Goal: Task Accomplishment & Management: Use online tool/utility

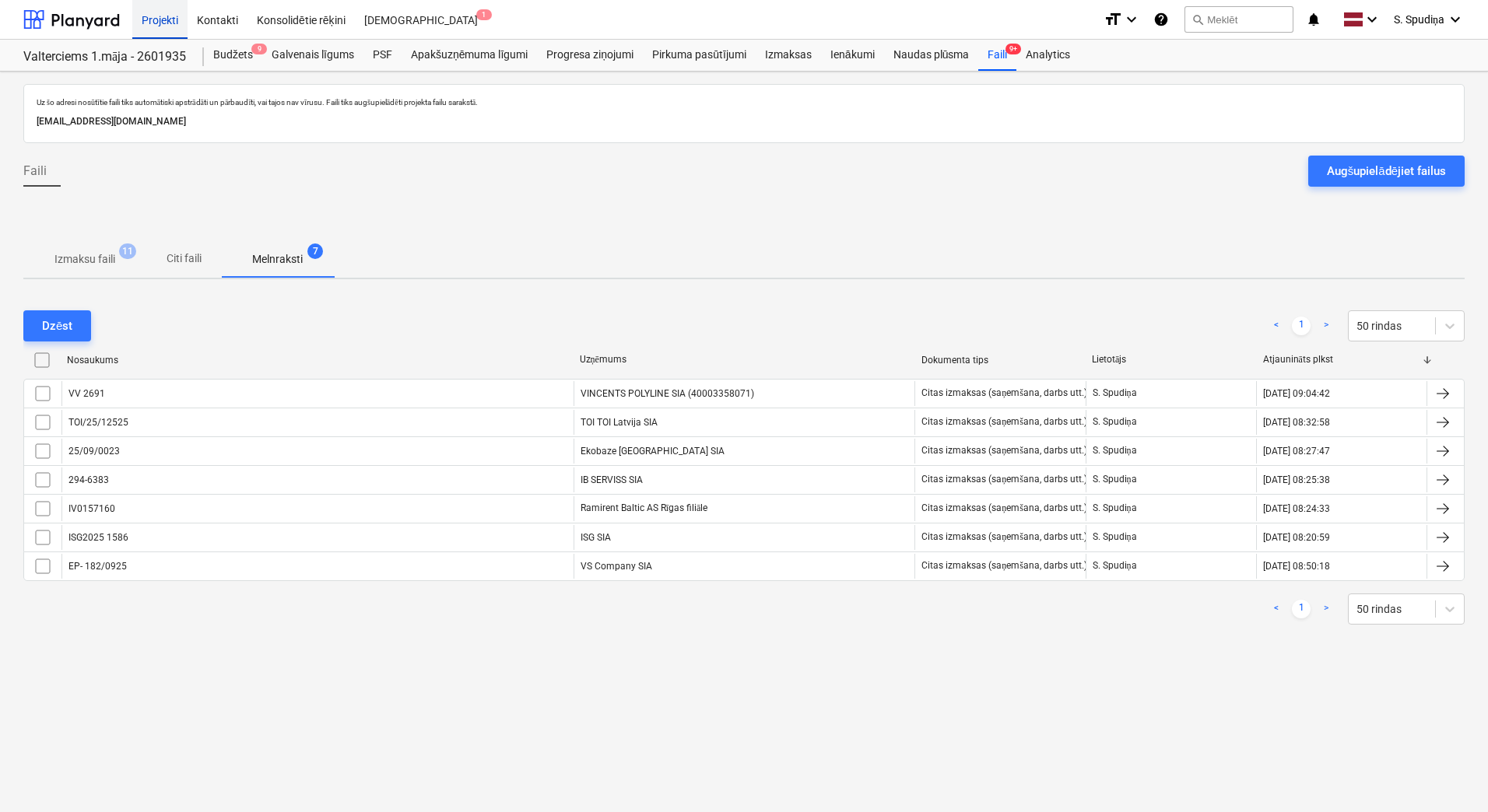
click at [171, 9] on div "Projekti" at bounding box center [160, 19] width 55 height 40
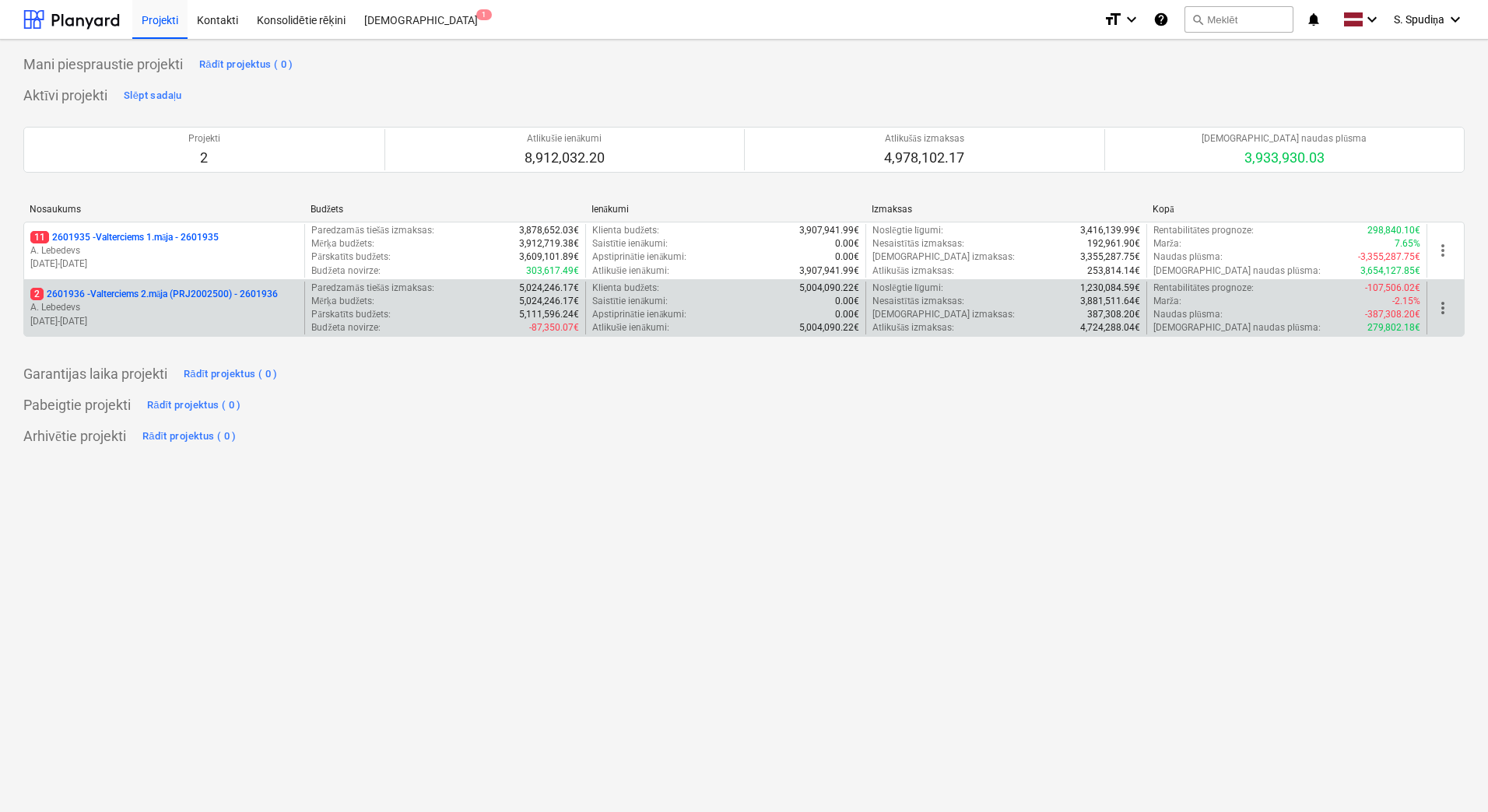
click at [167, 321] on p "[DATE] - [DATE]" at bounding box center [164, 321] width 268 height 14
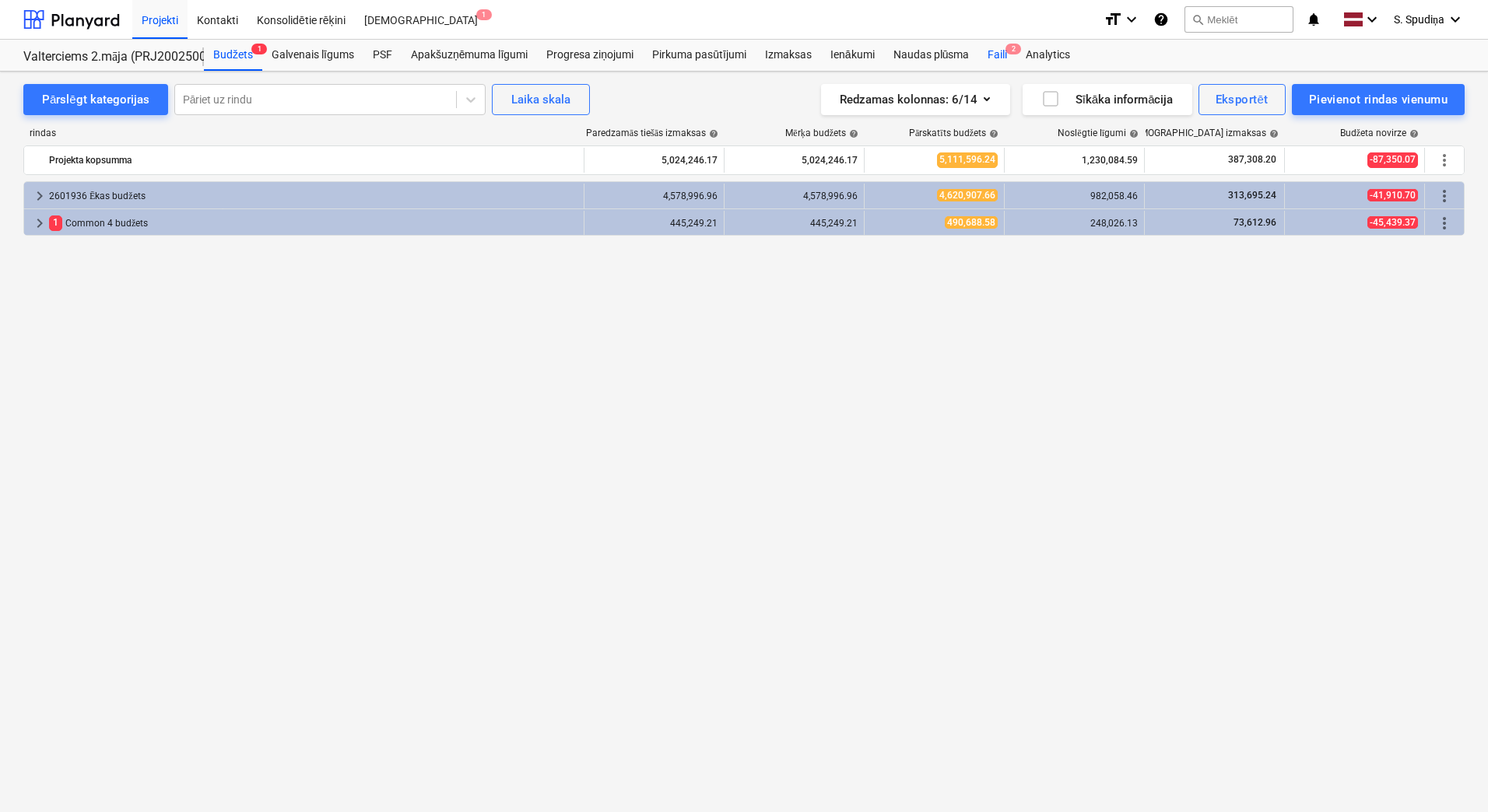
click at [1001, 52] on div "Faili 2" at bounding box center [997, 55] width 38 height 31
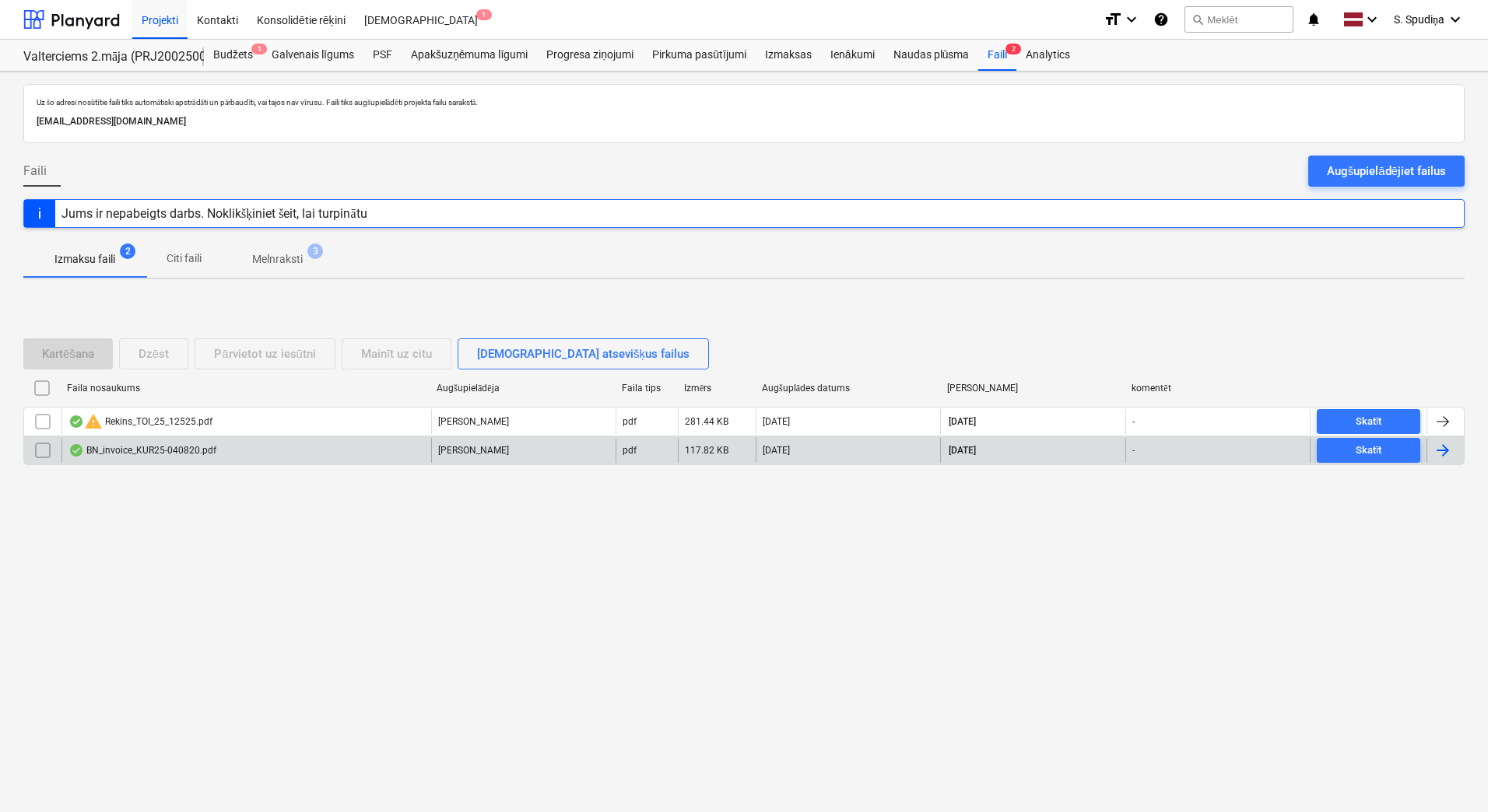
click at [157, 453] on div "BN_invoice_KUR25-040820.pdf" at bounding box center [142, 450] width 148 height 13
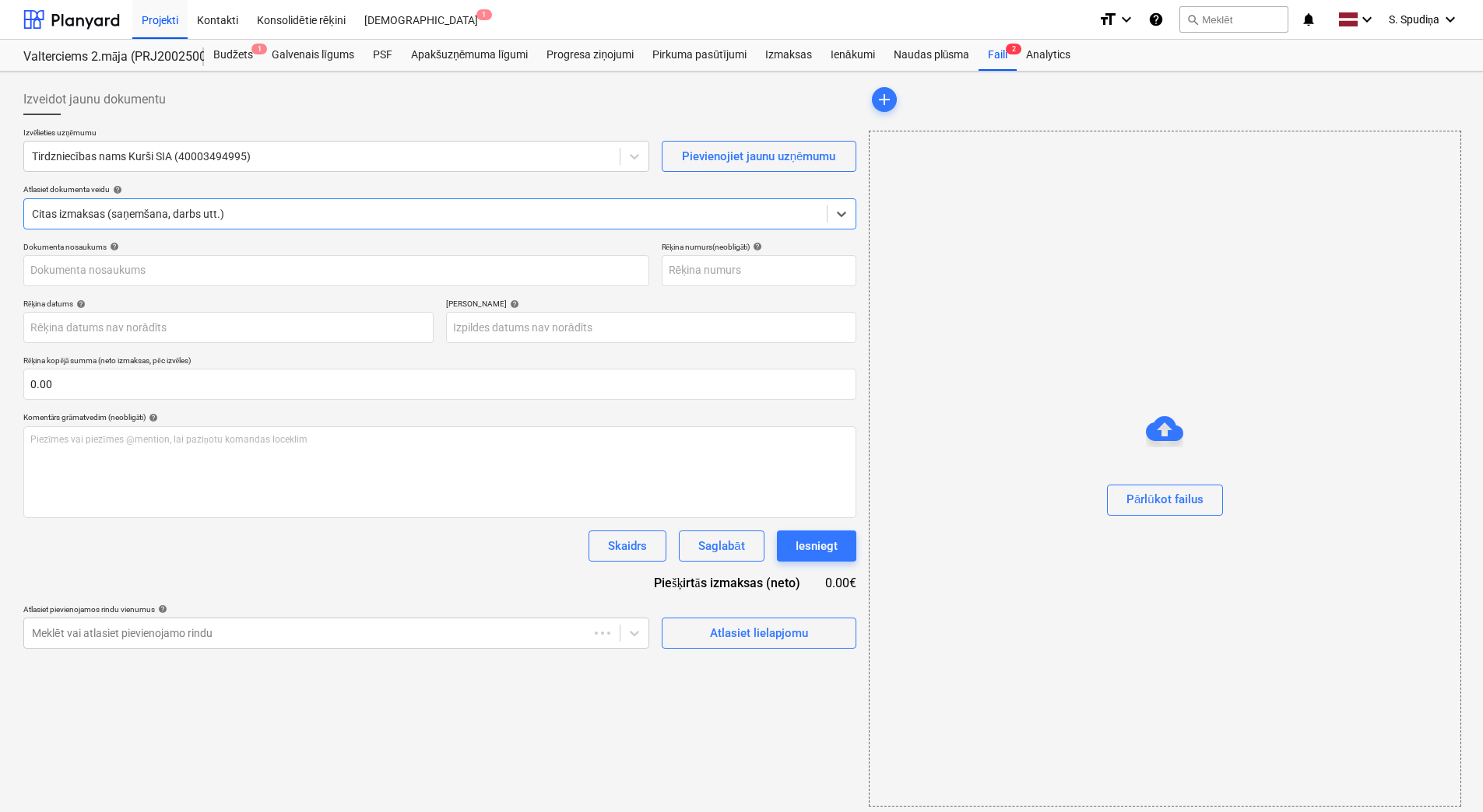
type input "KUR25-040820"
type input "[DATE]"
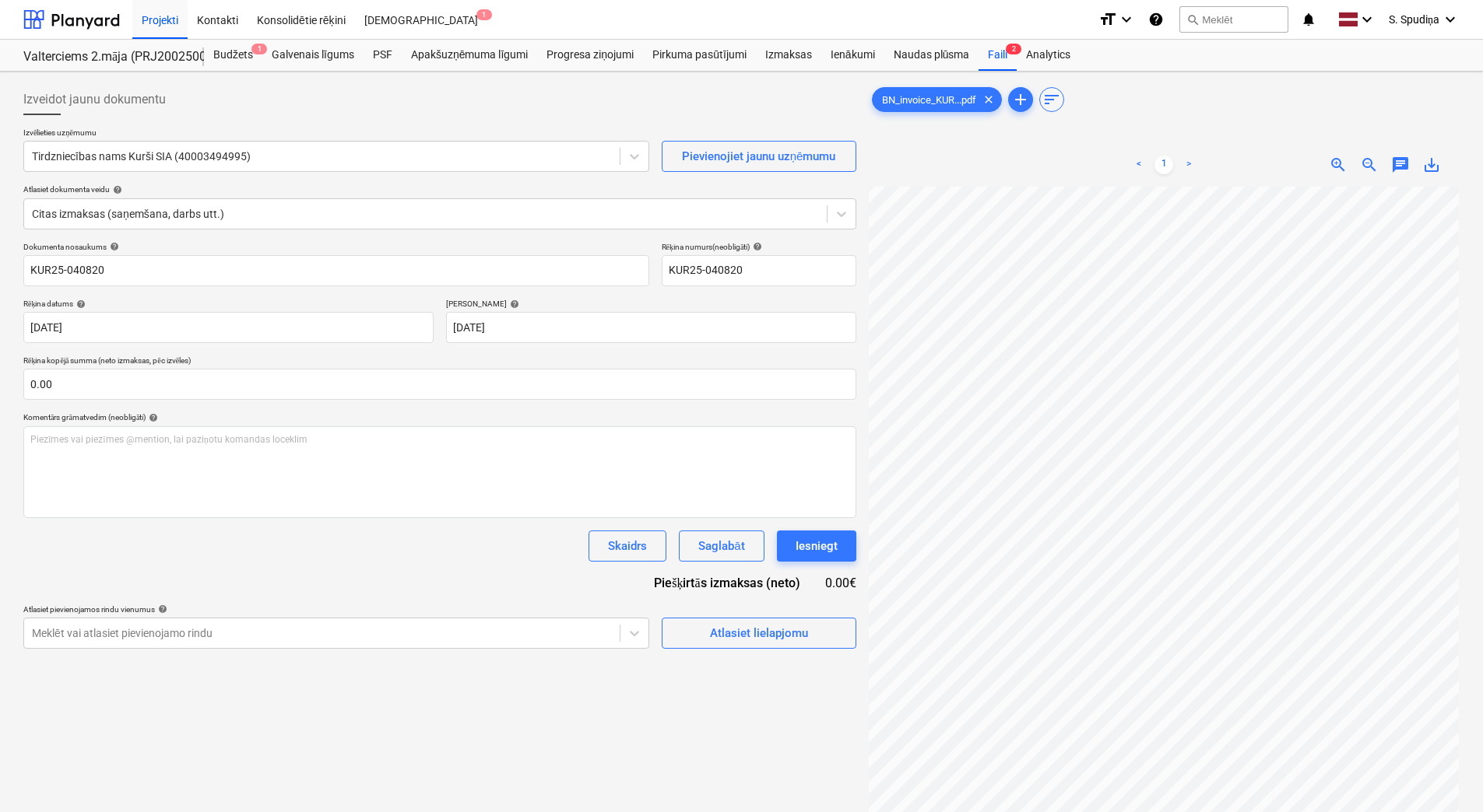
scroll to position [6, 140]
click at [1428, 164] on span "save_alt" at bounding box center [1431, 164] width 18 height 18
